Goal: Task Accomplishment & Management: Manage account settings

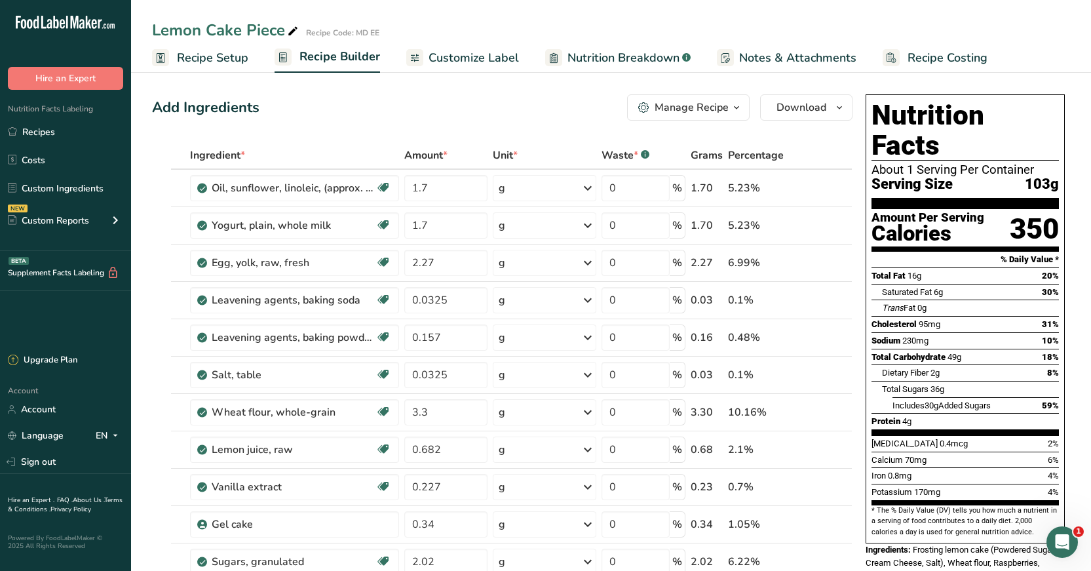
click at [195, 53] on span "Recipe Setup" at bounding box center [212, 58] width 71 height 18
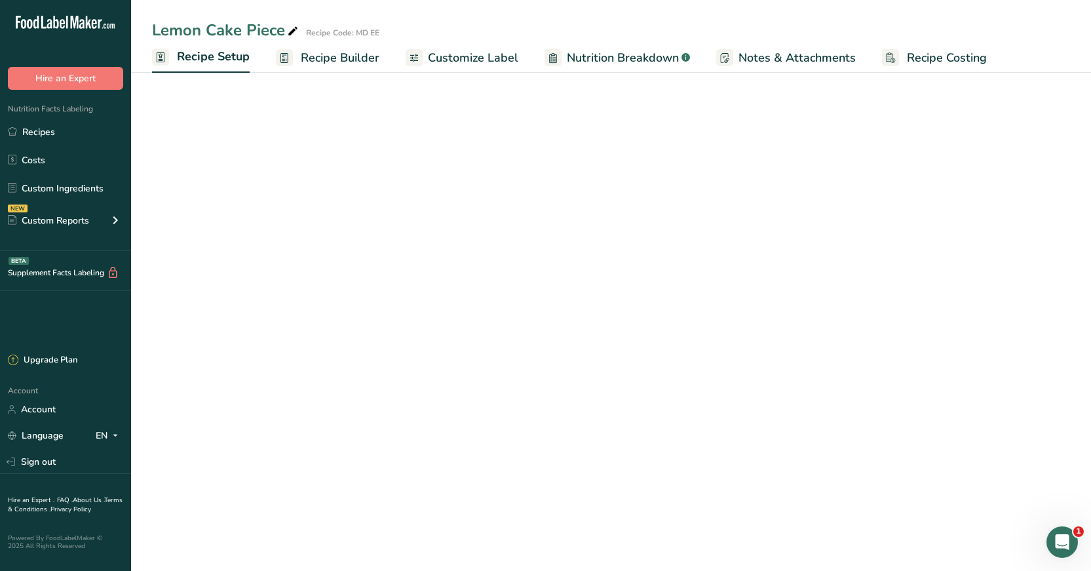
click at [197, 60] on span "Recipe Setup" at bounding box center [213, 57] width 73 height 18
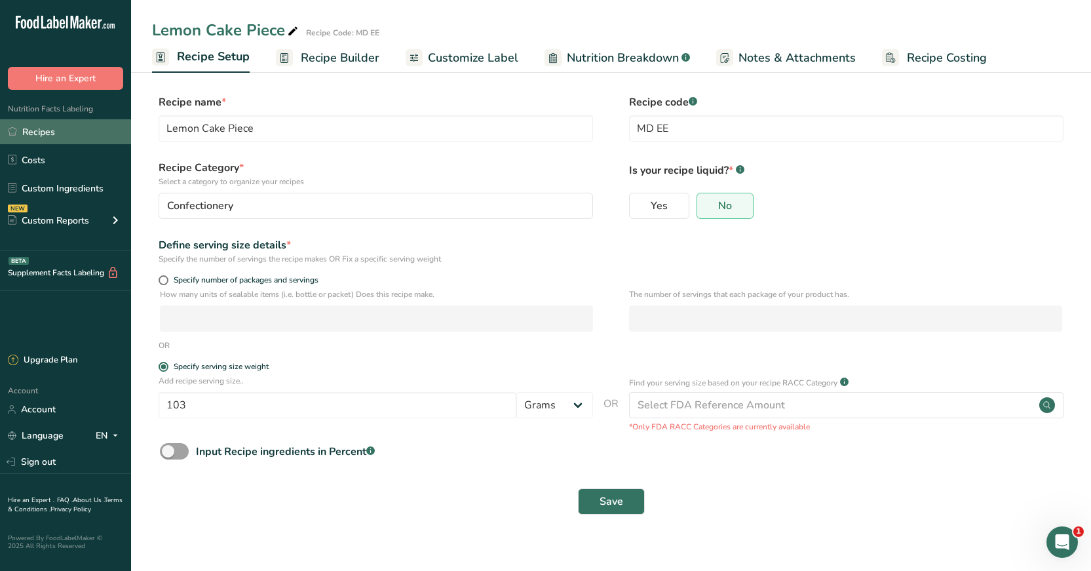
click at [45, 135] on link "Recipes" at bounding box center [65, 131] width 131 height 25
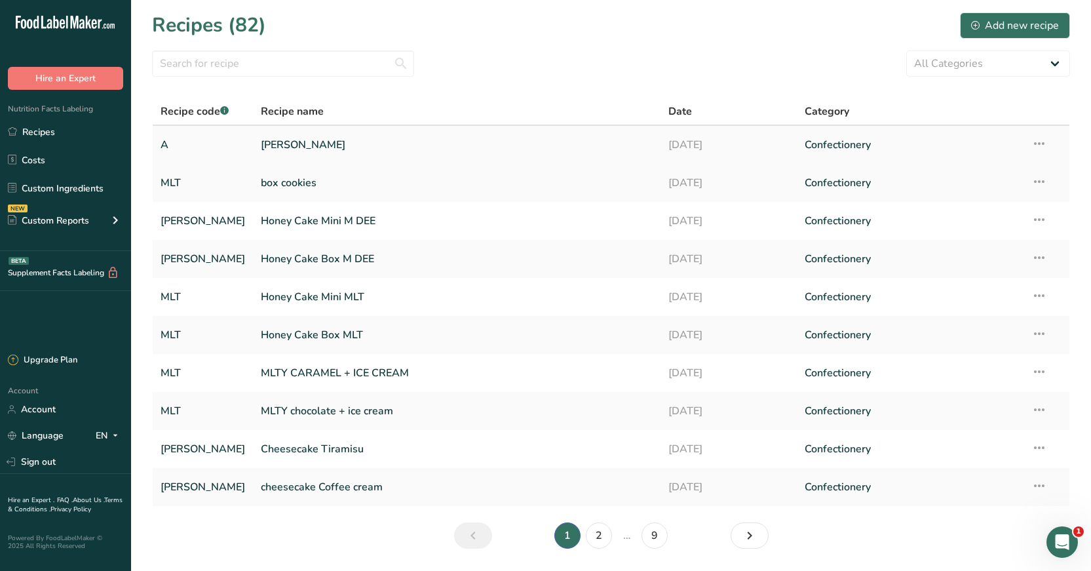
click at [1037, 144] on icon at bounding box center [1040, 144] width 16 height 24
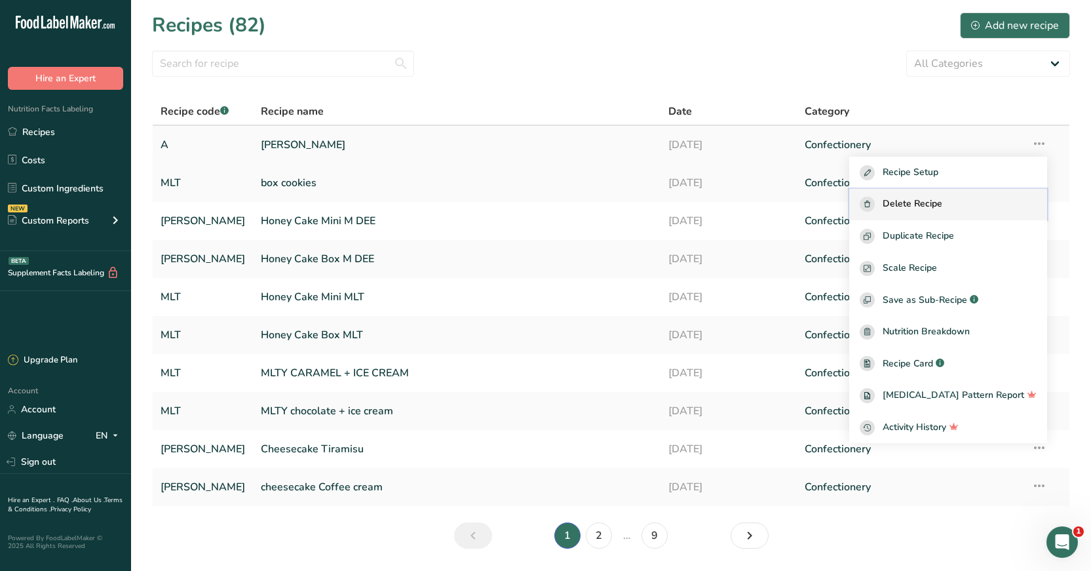
click at [906, 204] on span "Delete Recipe" at bounding box center [913, 204] width 60 height 15
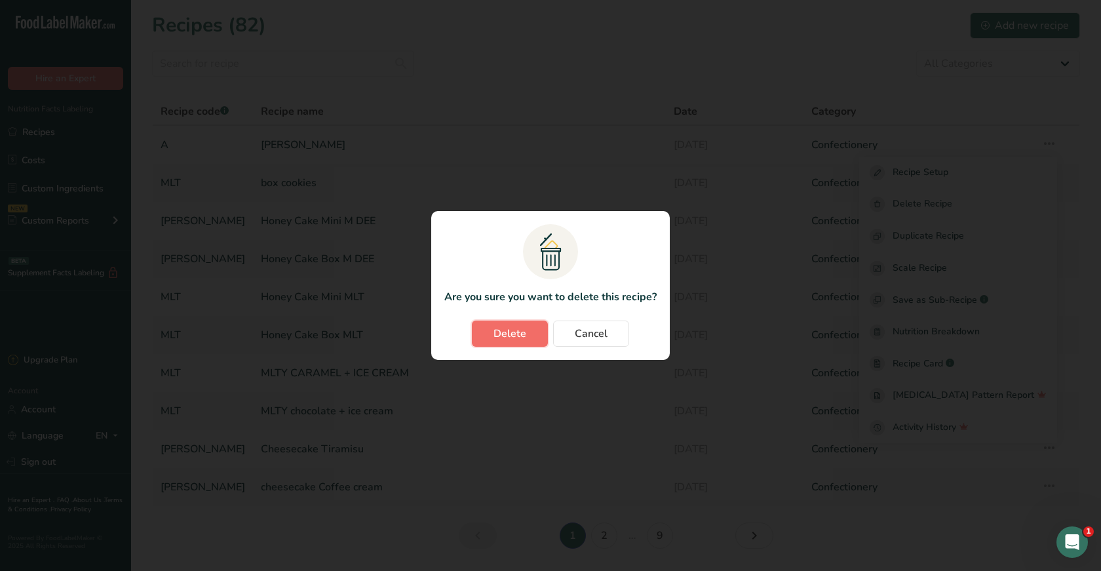
click at [522, 333] on span "Delete" at bounding box center [510, 334] width 33 height 16
